Goal: Find specific page/section: Find specific page/section

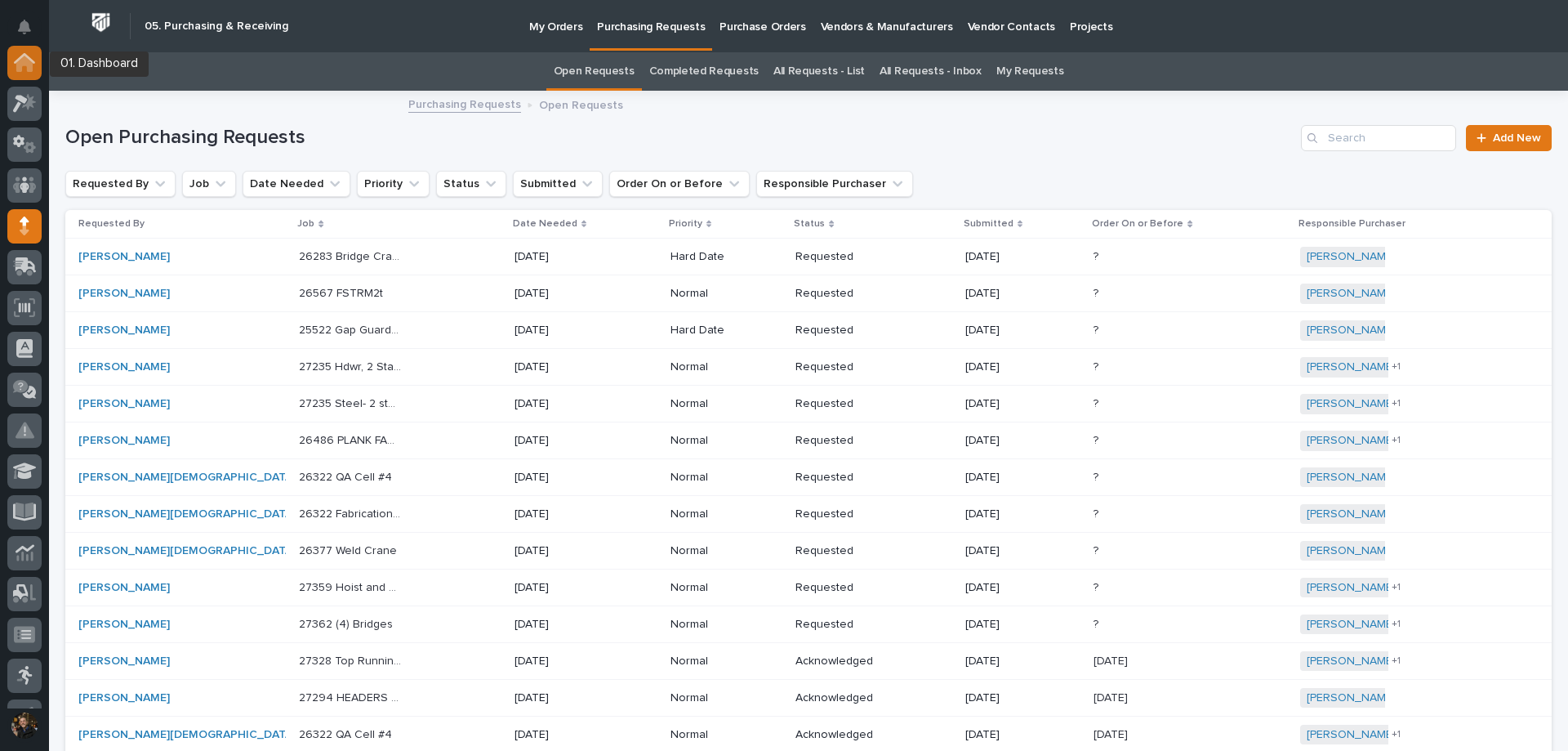
click at [19, 67] on icon at bounding box center [25, 64] width 17 height 17
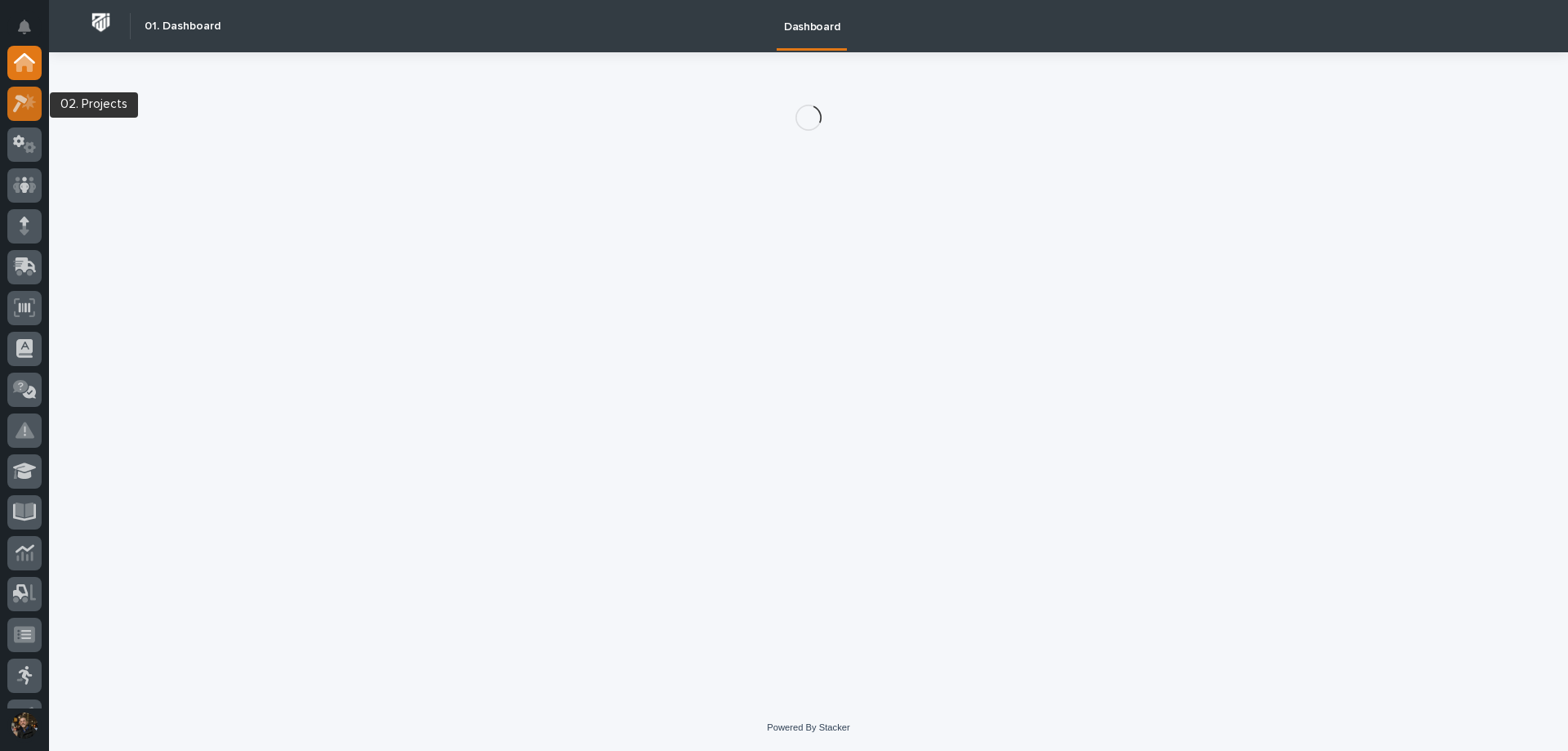
click at [24, 103] on icon at bounding box center [20, 103] width 15 height 18
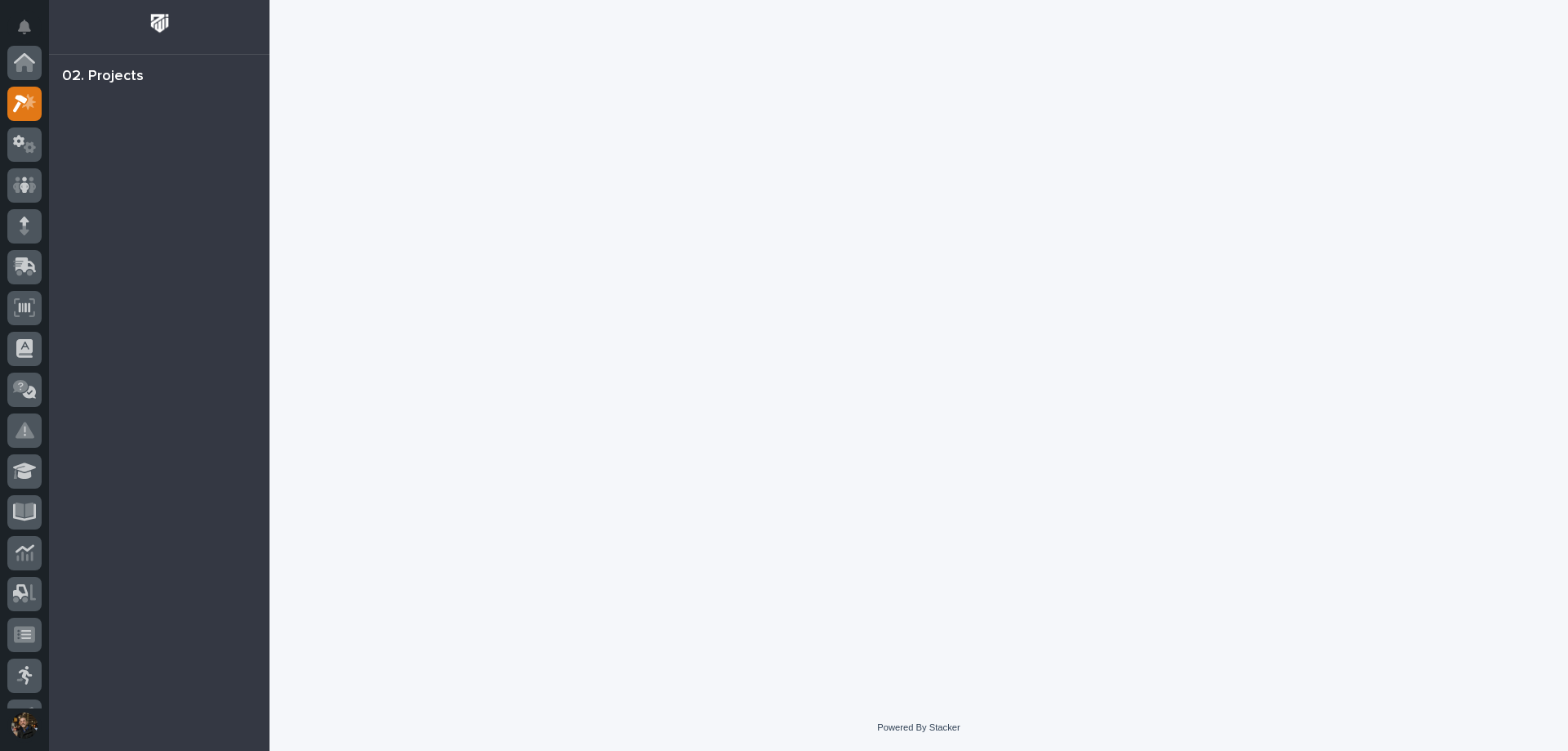
scroll to position [41, 0]
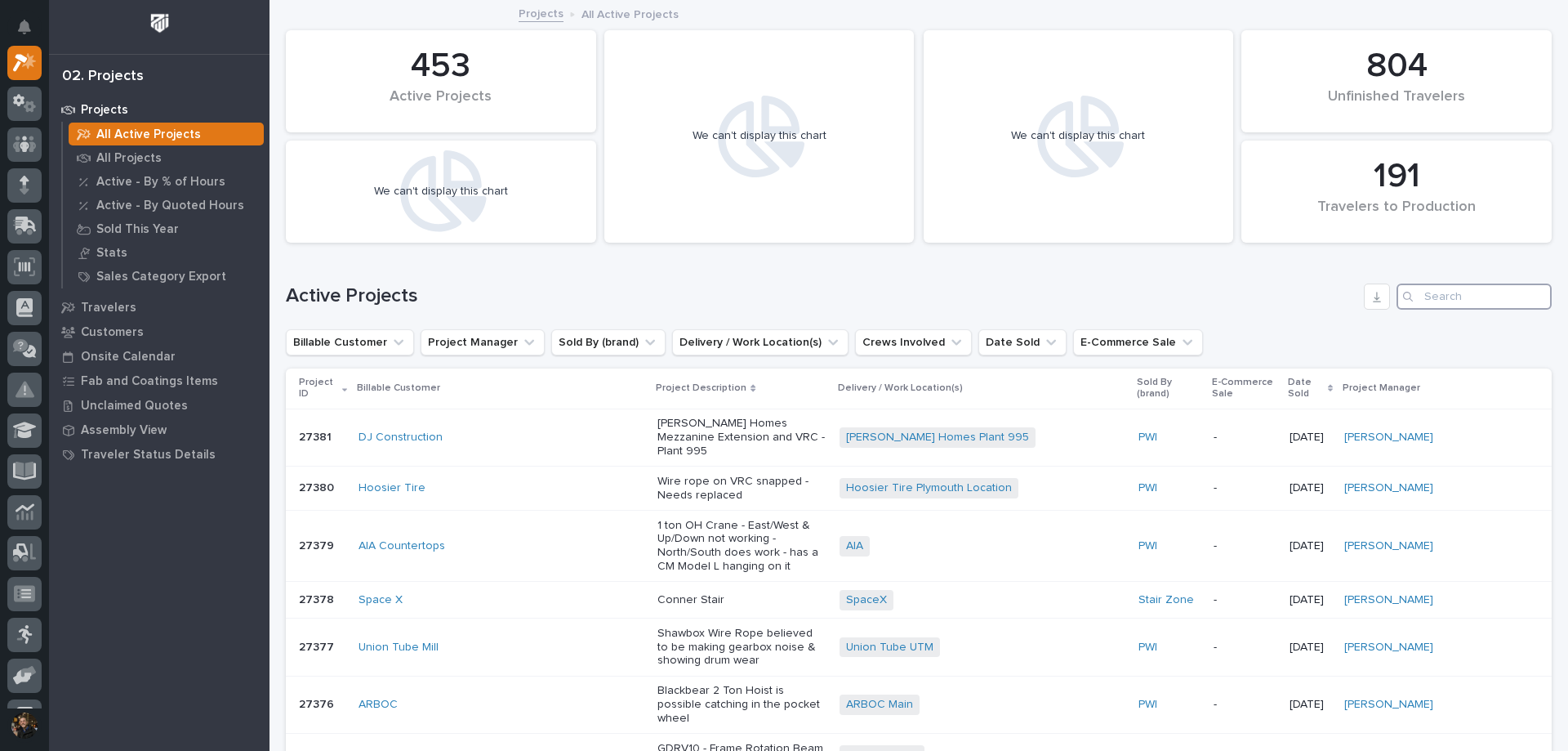
click at [1435, 288] on input "Search" at bounding box center [1474, 297] width 155 height 26
type input "croc"
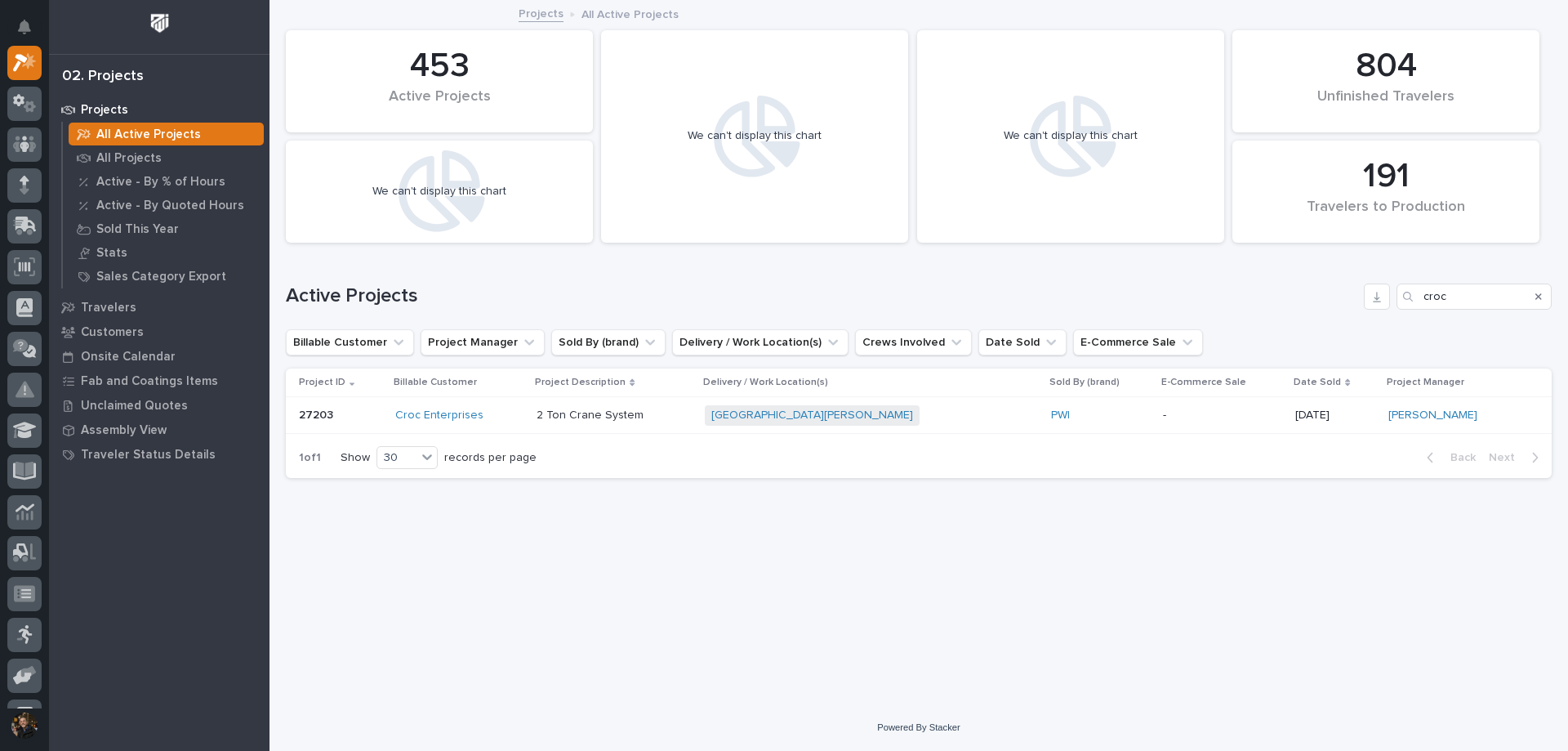
click at [524, 410] on div "Croc Enterprises" at bounding box center [460, 415] width 128 height 14
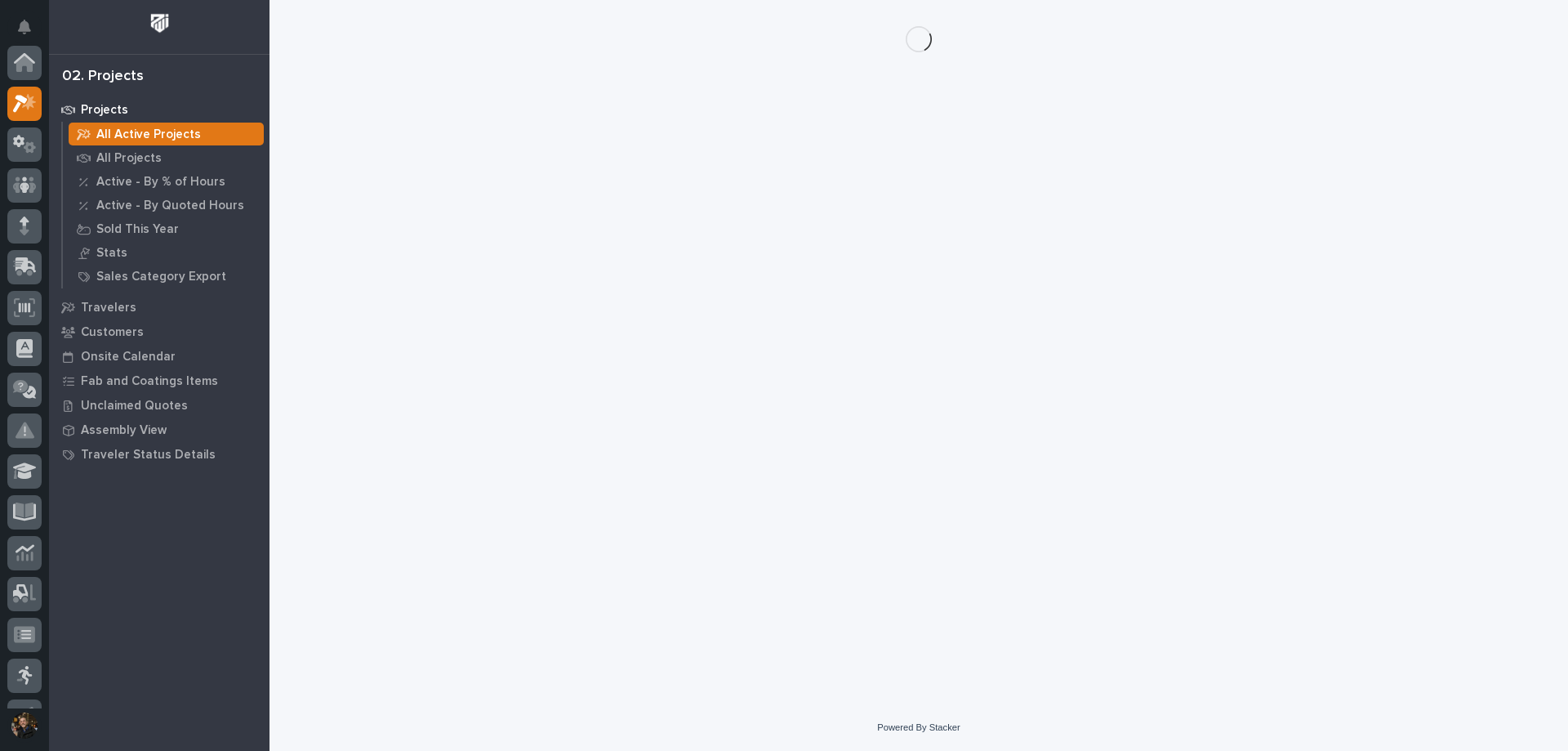
scroll to position [41, 0]
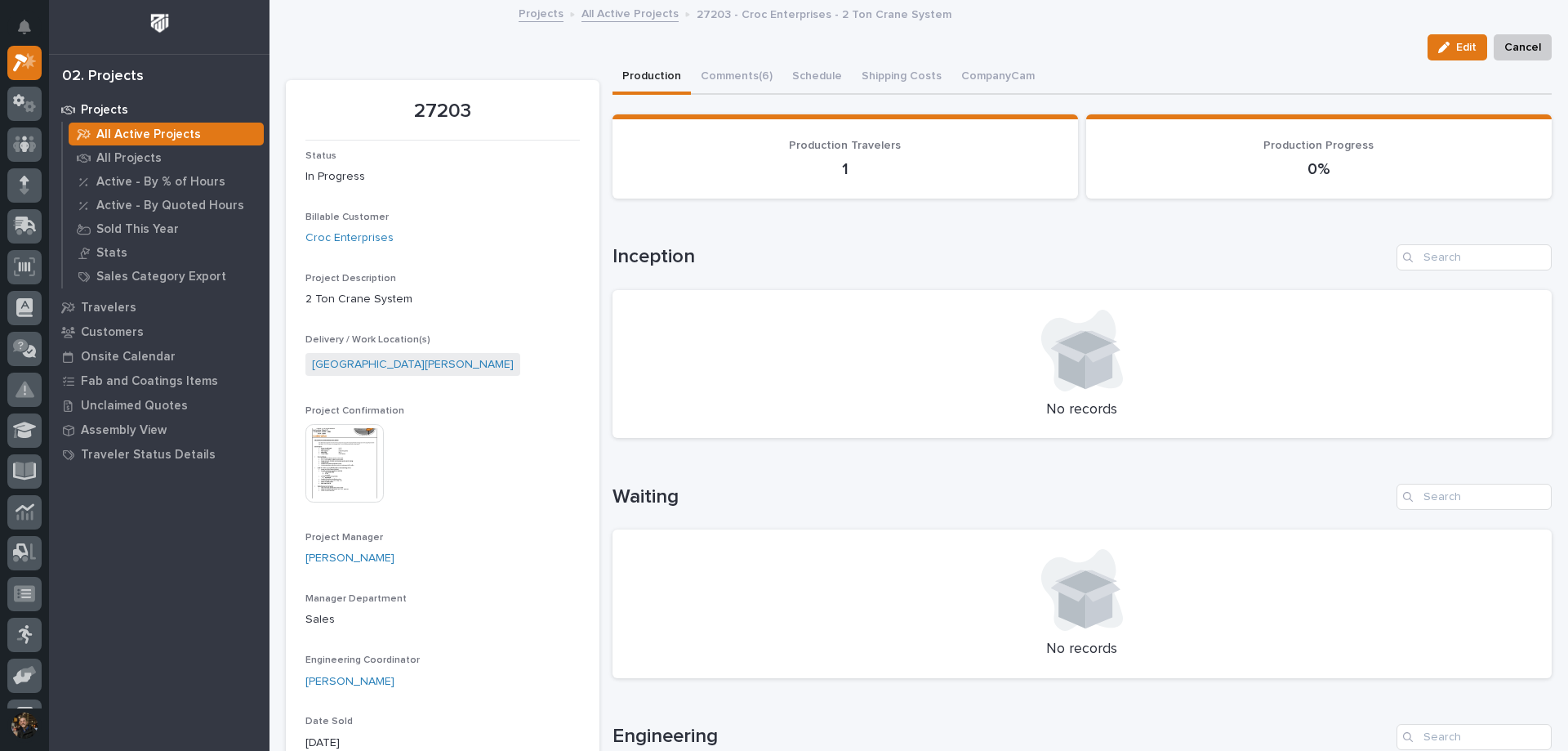
click at [333, 454] on img at bounding box center [344, 463] width 78 height 78
